Goal: Book appointment/travel/reservation

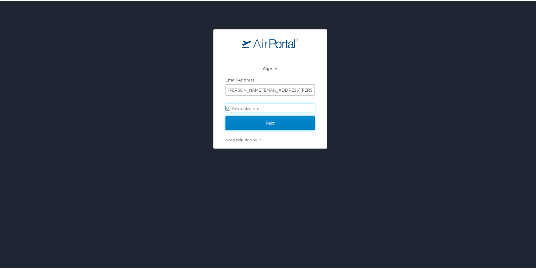
click at [247, 123] on input "Next" at bounding box center [269, 122] width 89 height 14
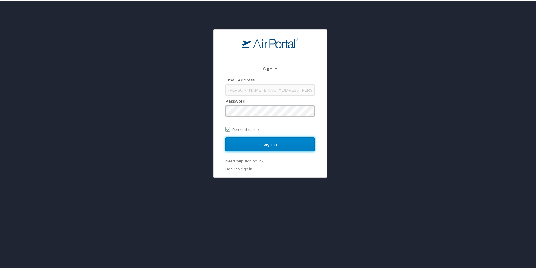
click at [257, 146] on input "Sign In" at bounding box center [269, 143] width 89 height 14
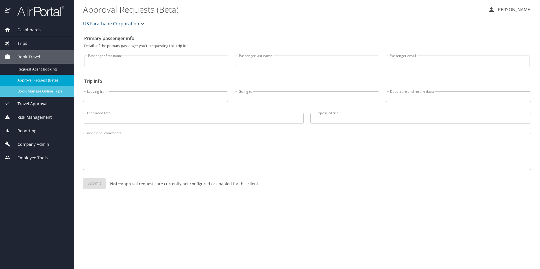
click at [45, 91] on span "Book/Manage Online Trips" at bounding box center [43, 91] width 50 height 5
